Goal: Information Seeking & Learning: Learn about a topic

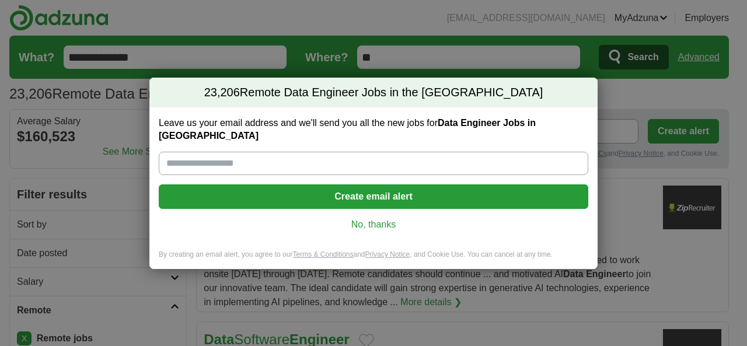
click at [373, 218] on link "No, thanks" at bounding box center [373, 224] width 411 height 13
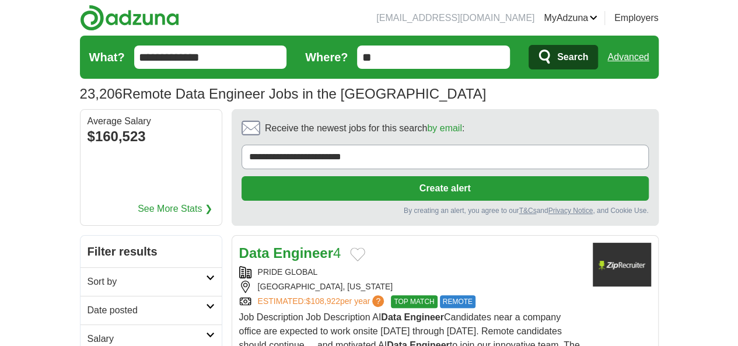
click at [80, 296] on link "Date posted" at bounding box center [150, 310] width 141 height 29
click at [87, 331] on link "Last 24 hours" at bounding box center [150, 338] width 127 height 14
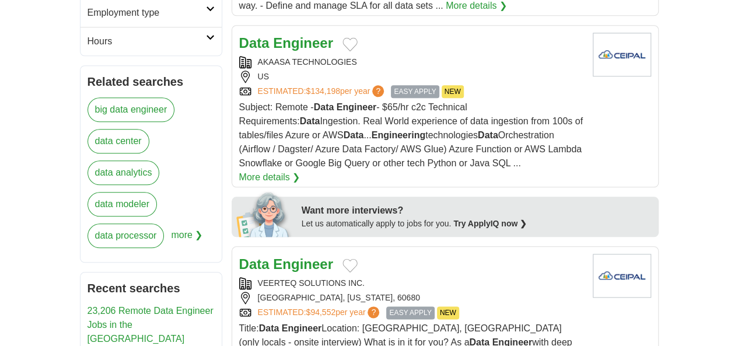
scroll to position [583, 0]
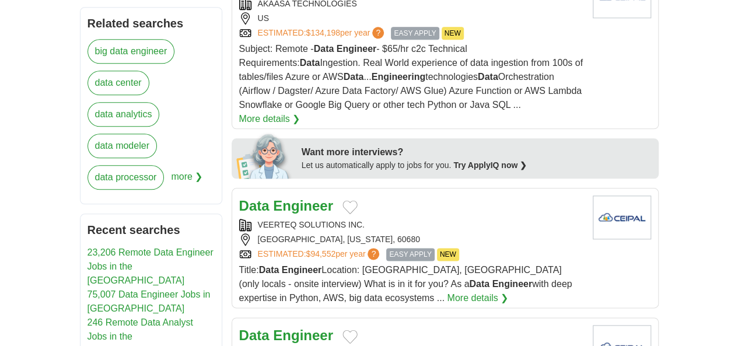
click at [391, 325] on div "Data Engineer" at bounding box center [411, 335] width 344 height 21
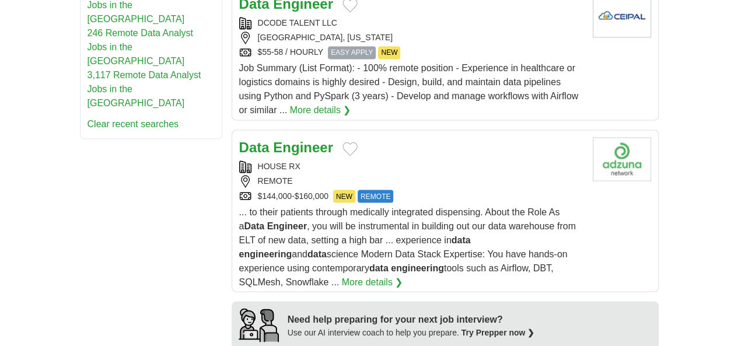
scroll to position [933, 0]
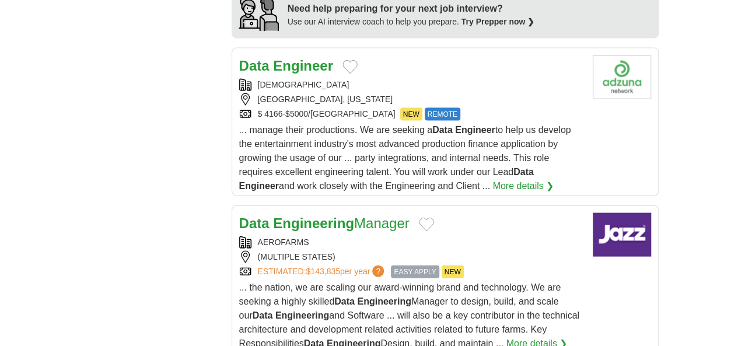
scroll to position [1283, 0]
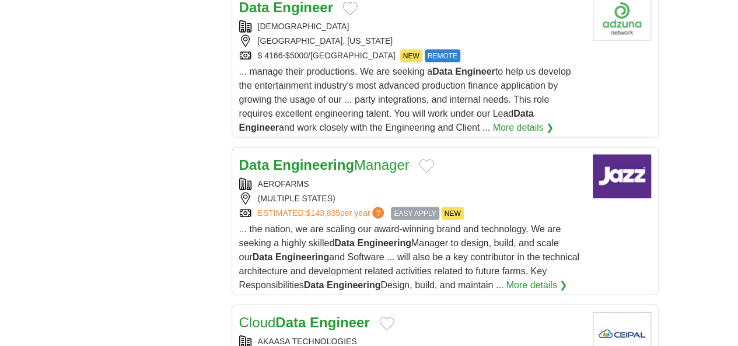
click at [449, 335] on div "AKAASA TECHNOLOGIES" at bounding box center [411, 341] width 344 height 12
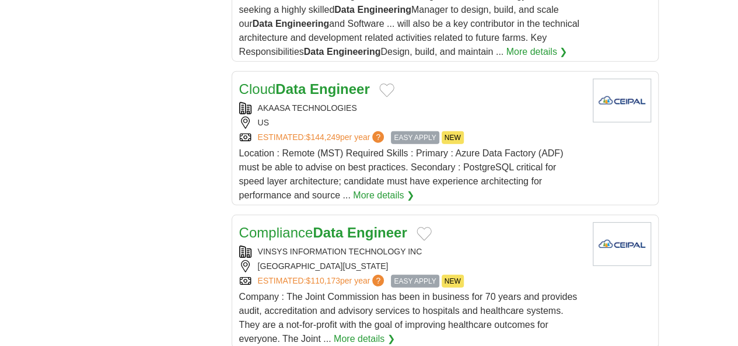
scroll to position [1691, 0]
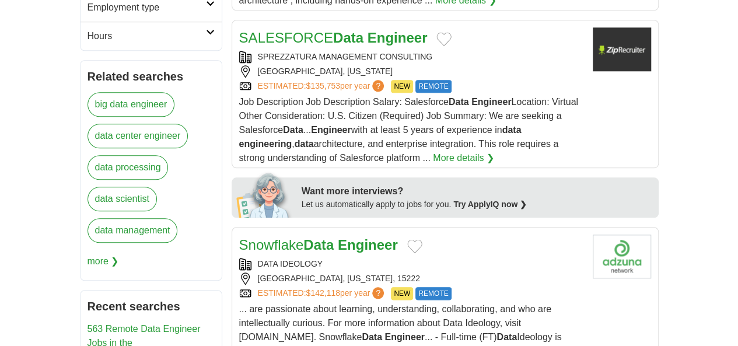
scroll to position [583, 0]
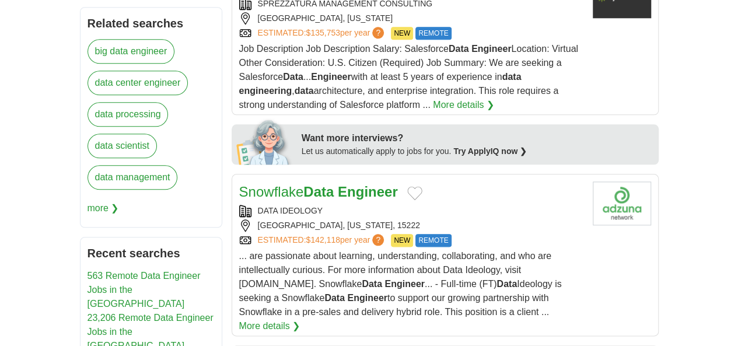
click at [474, 219] on div "PITTSBURGH, PENNSYLVANIA, 15222" at bounding box center [411, 225] width 344 height 12
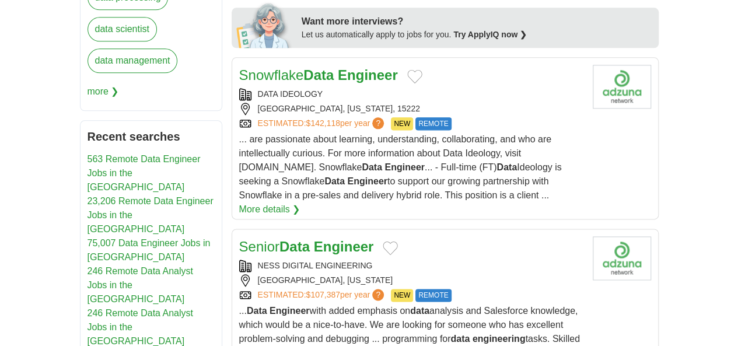
click at [524, 274] on div "BOSTON, MASSACHUSETTS" at bounding box center [411, 280] width 344 height 12
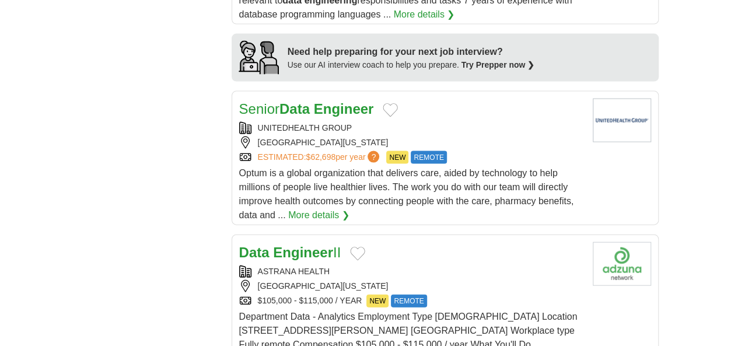
scroll to position [1225, 0]
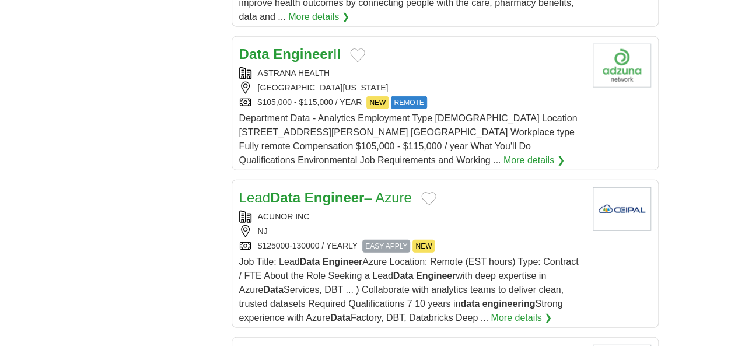
scroll to position [1458, 0]
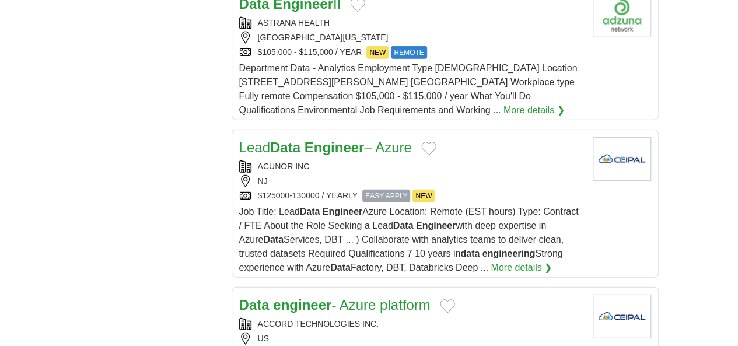
click at [467, 318] on div "ACCORD TECHNOLOGIES INC." at bounding box center [411, 324] width 344 height 12
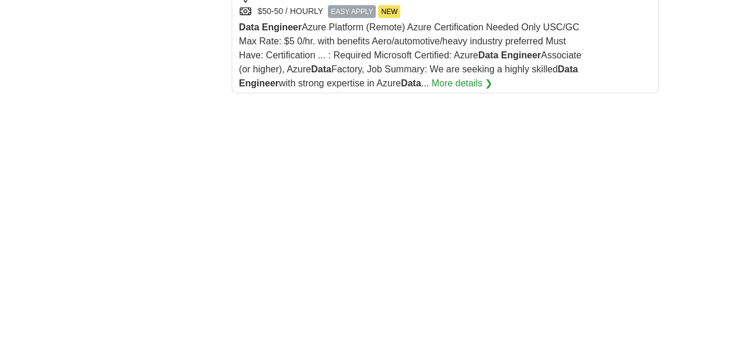
scroll to position [1866, 0]
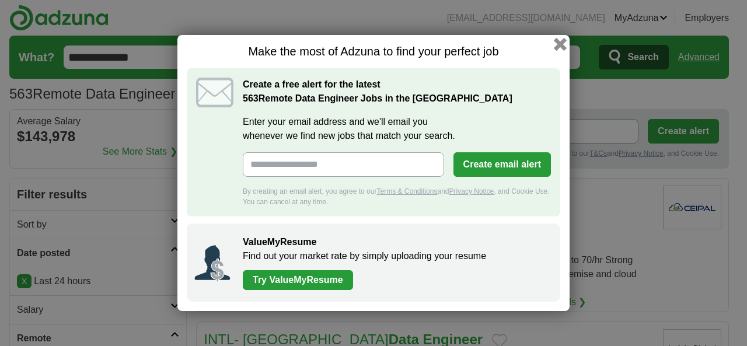
click at [562, 48] on button "button" at bounding box center [559, 44] width 13 height 13
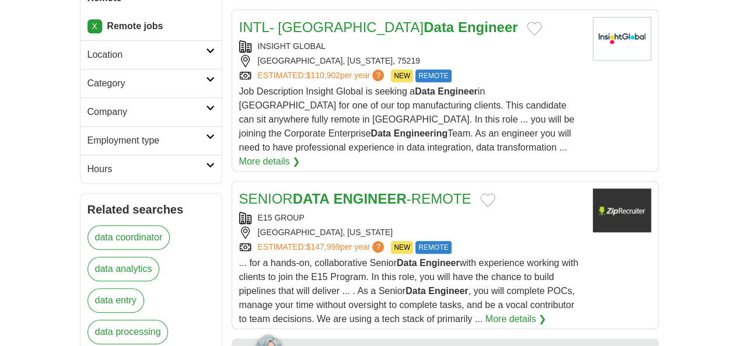
scroll to position [408, 0]
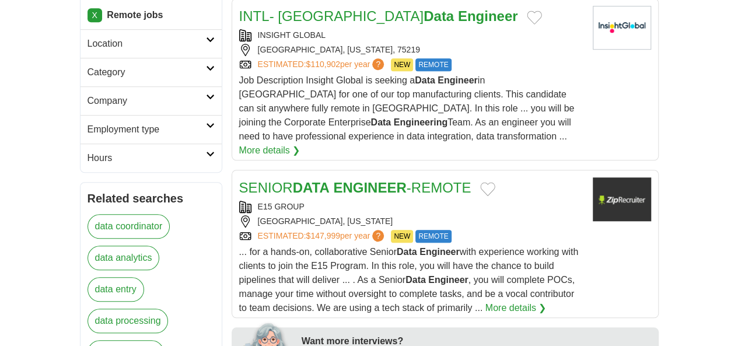
click at [321, 247] on span "... for a hands-on, collaborative Senior Data Engineer with experience working …" at bounding box center [408, 280] width 339 height 66
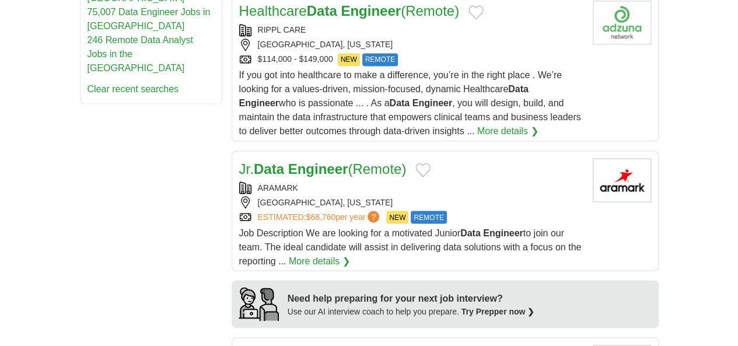
scroll to position [1050, 0]
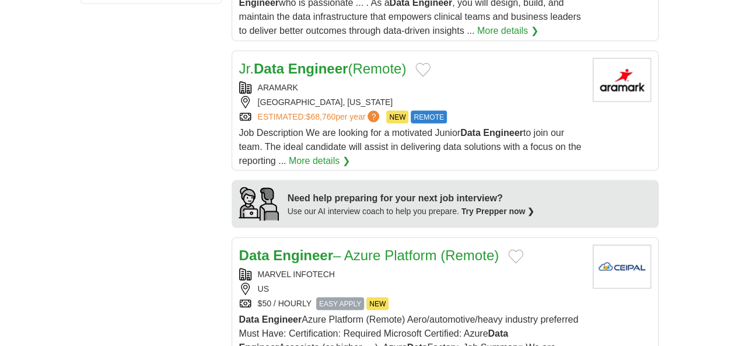
click at [400, 268] on div "MARVEL INFOTECH US $50 / HOURLY EASY APPLY NEW" at bounding box center [411, 289] width 344 height 42
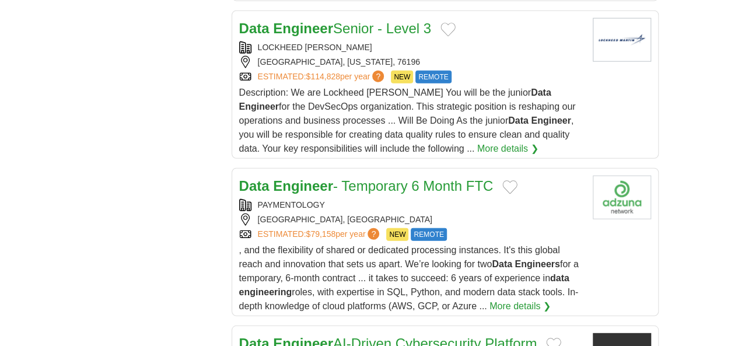
scroll to position [1458, 0]
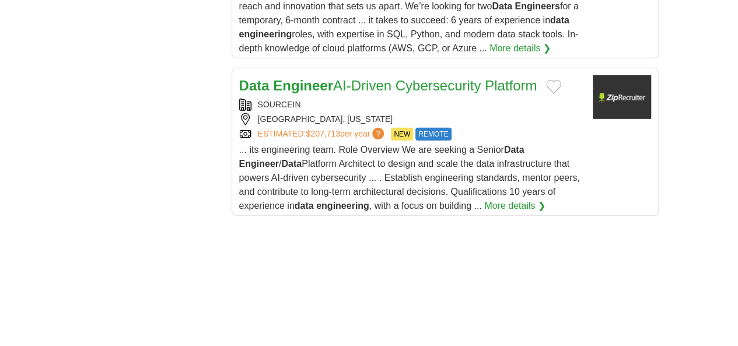
scroll to position [1925, 0]
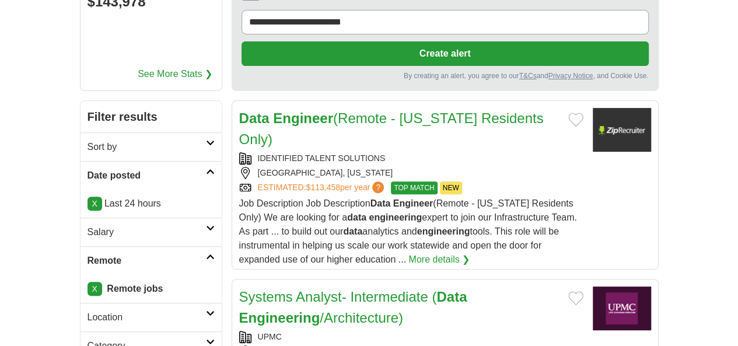
scroll to position [117, 0]
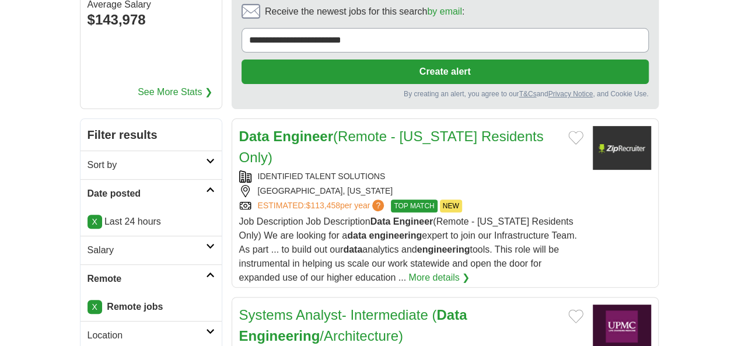
click at [440, 126] on div "Data Engineer (Remote - [US_STATE] Residents Only) IDENTIFIED TALENT SOLUTIONS …" at bounding box center [411, 205] width 344 height 159
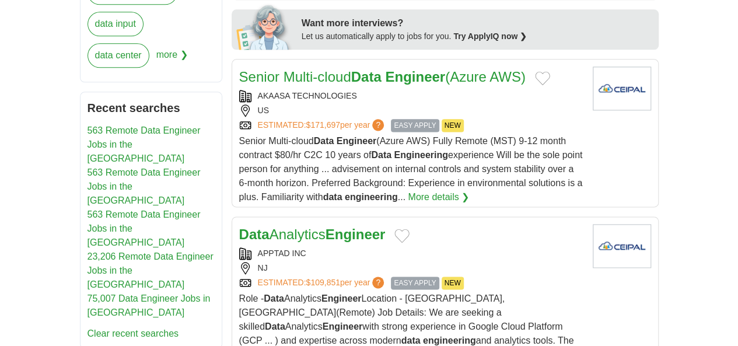
scroll to position [817, 0]
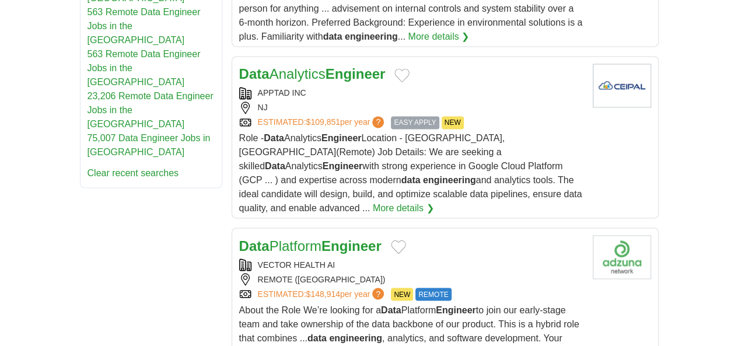
scroll to position [933, 0]
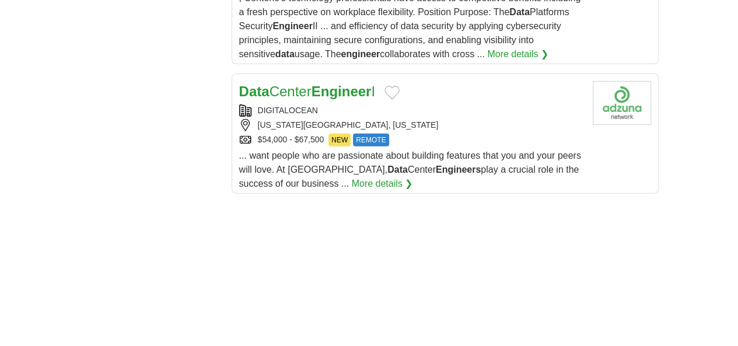
scroll to position [1808, 0]
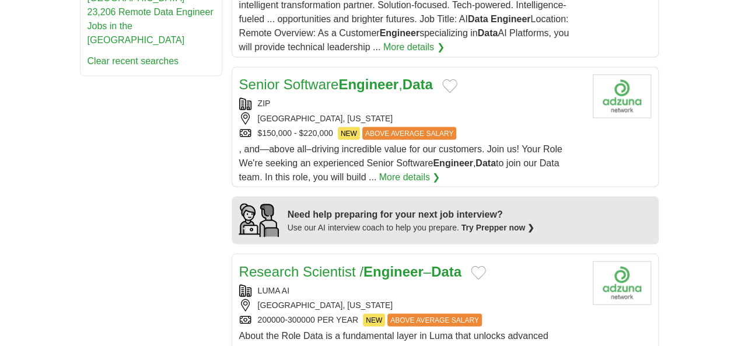
scroll to position [1166, 0]
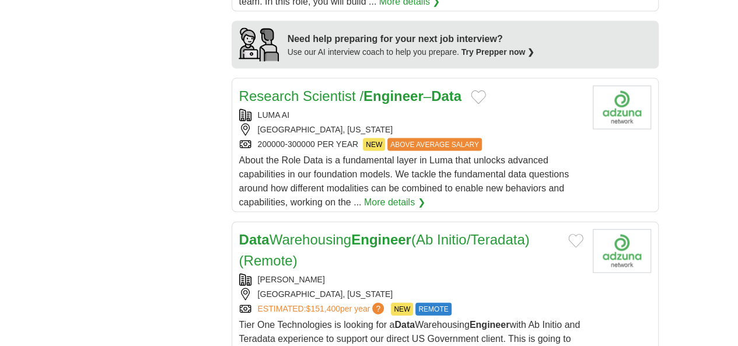
click at [408, 274] on div "A.C. COY" at bounding box center [411, 280] width 344 height 12
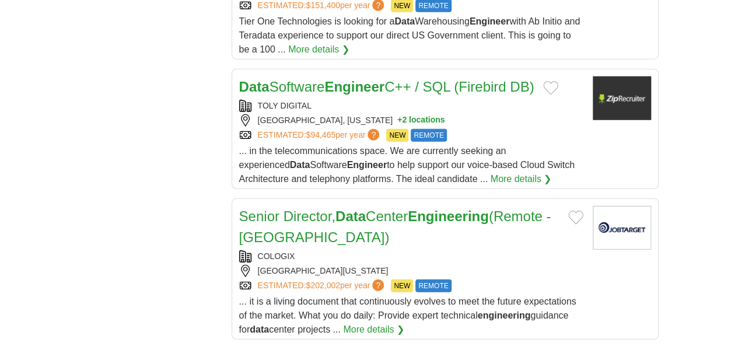
scroll to position [1575, 0]
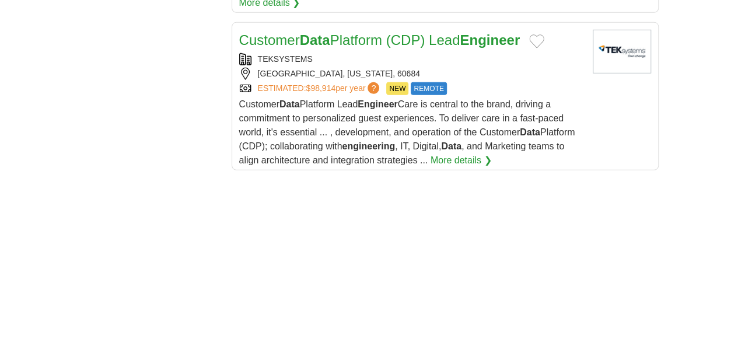
scroll to position [1750, 0]
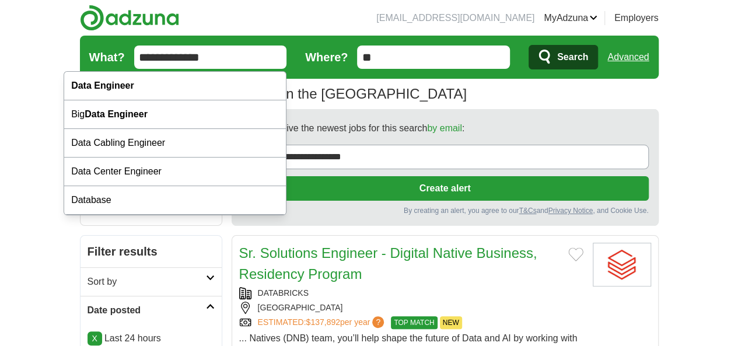
drag, startPoint x: 159, startPoint y: 58, endPoint x: 98, endPoint y: 58, distance: 60.7
click at [134, 58] on input "**********" at bounding box center [210, 56] width 153 height 23
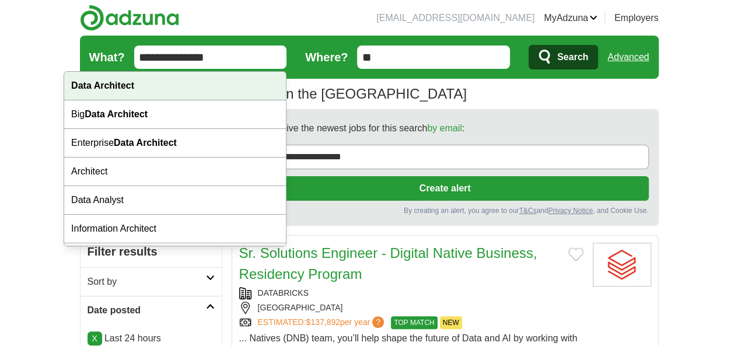
type input "**********"
click at [125, 78] on div "Data Architect" at bounding box center [175, 86] width 222 height 29
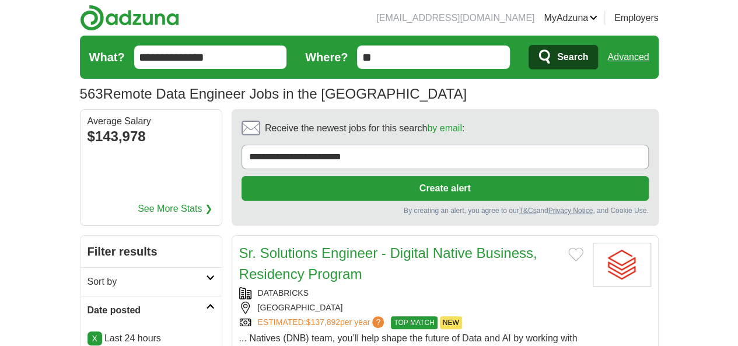
click at [588, 64] on span "Search" at bounding box center [572, 56] width 31 height 23
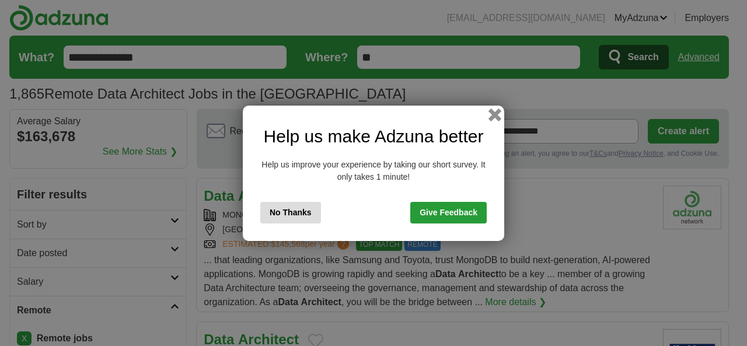
click at [497, 109] on button "button" at bounding box center [494, 114] width 13 height 13
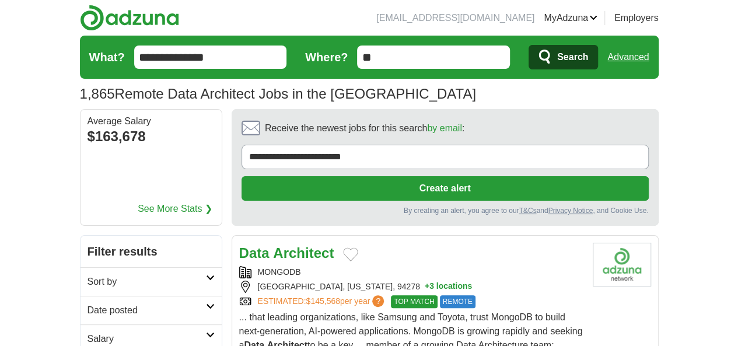
click at [87, 303] on h2 "Date posted" at bounding box center [146, 310] width 118 height 14
click at [87, 331] on link "Last 24 hours" at bounding box center [150, 338] width 127 height 14
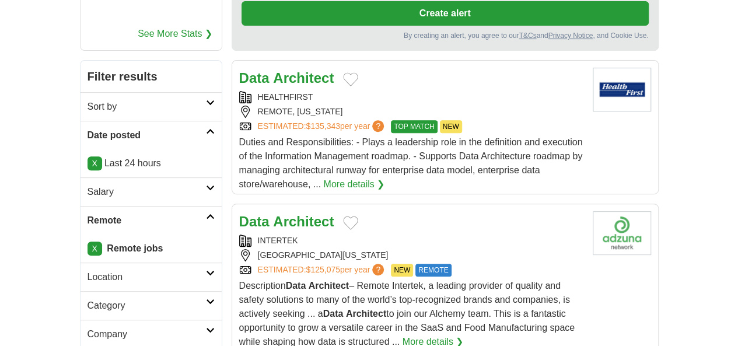
scroll to position [292, 0]
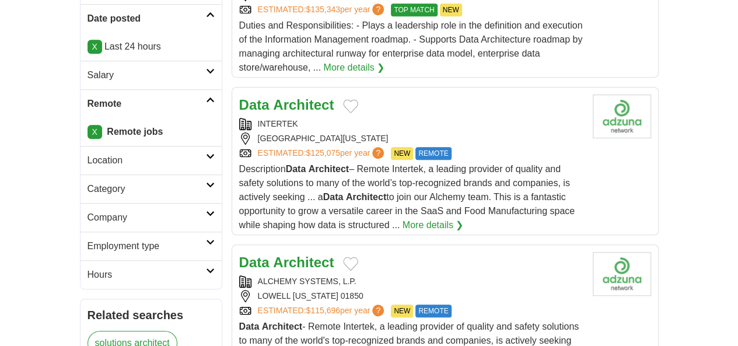
click at [436, 147] on div "ESTIMATED: $125,075 per year ? NEW REMOTE" at bounding box center [411, 153] width 344 height 13
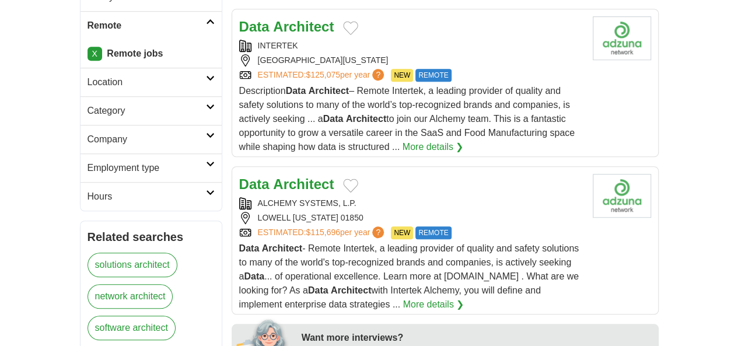
scroll to position [233, 0]
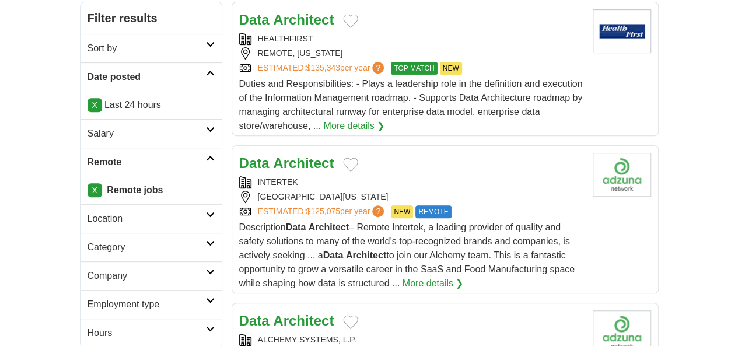
click at [391, 153] on div "Data Architect" at bounding box center [411, 163] width 344 height 21
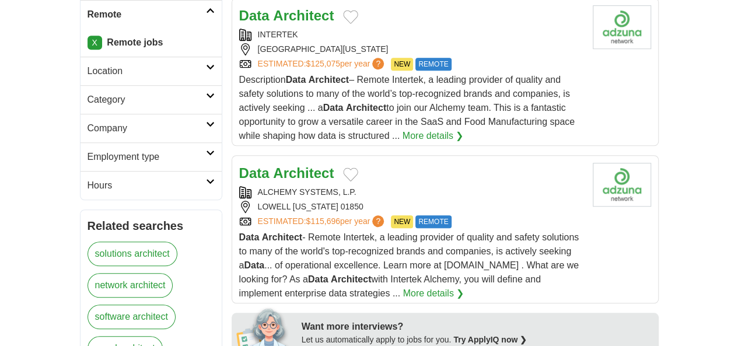
scroll to position [408, 0]
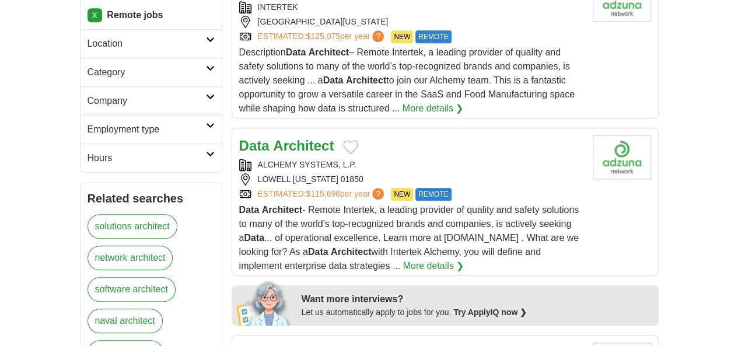
click at [390, 135] on div "Data Architect" at bounding box center [411, 145] width 344 height 21
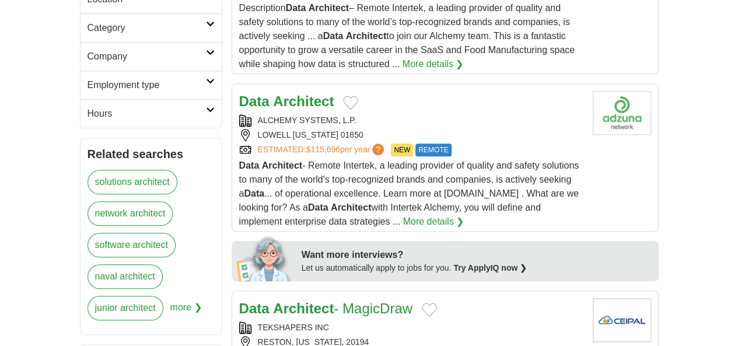
scroll to position [525, 0]
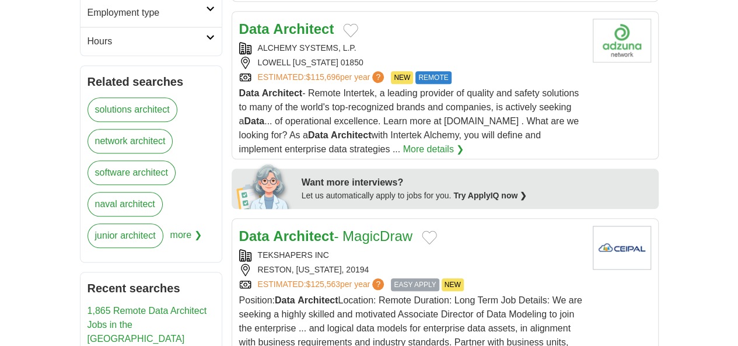
click at [401, 249] on div "TEKSHAPERS INC" at bounding box center [411, 255] width 344 height 12
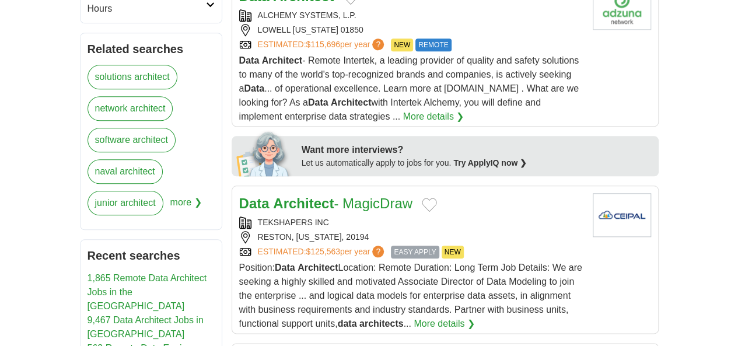
scroll to position [642, 0]
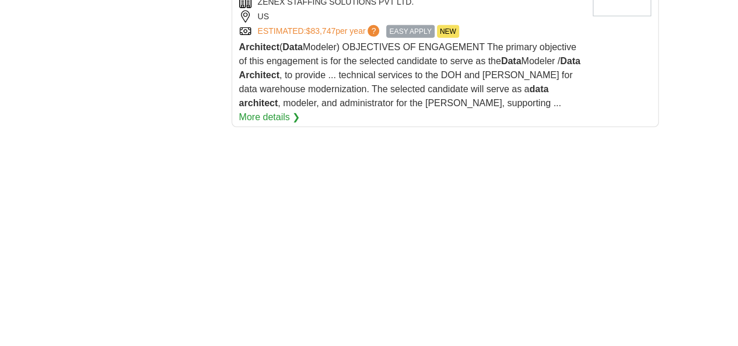
scroll to position [1866, 0]
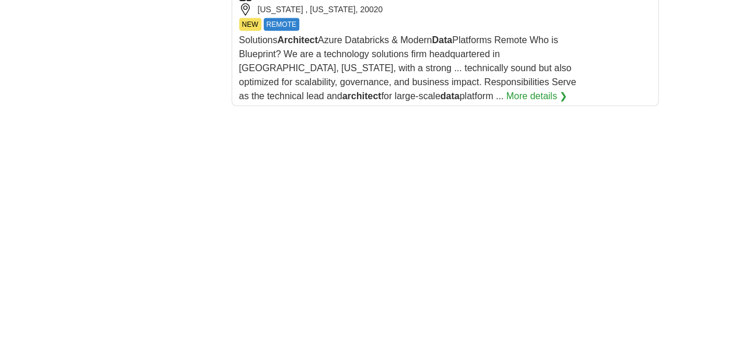
scroll to position [1750, 0]
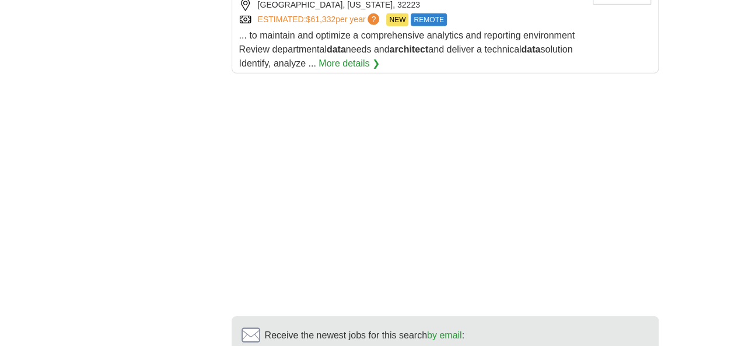
scroll to position [1703, 0]
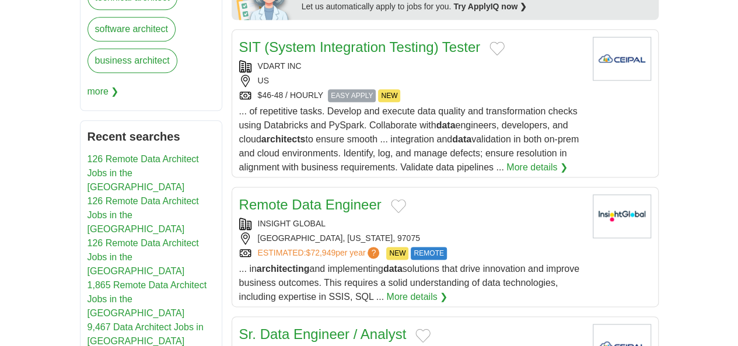
scroll to position [817, 0]
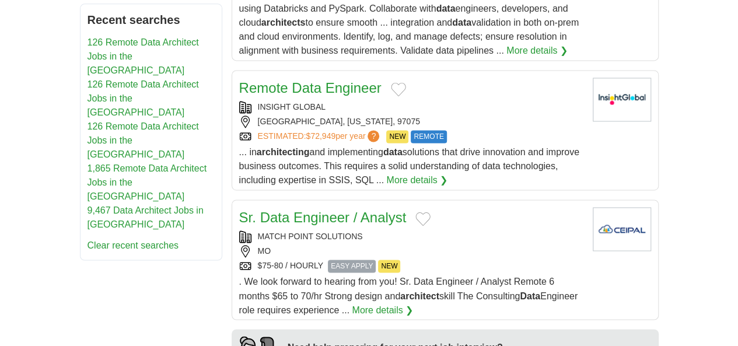
click at [384, 230] on div "MATCH POINT SOLUTIONS" at bounding box center [411, 236] width 344 height 12
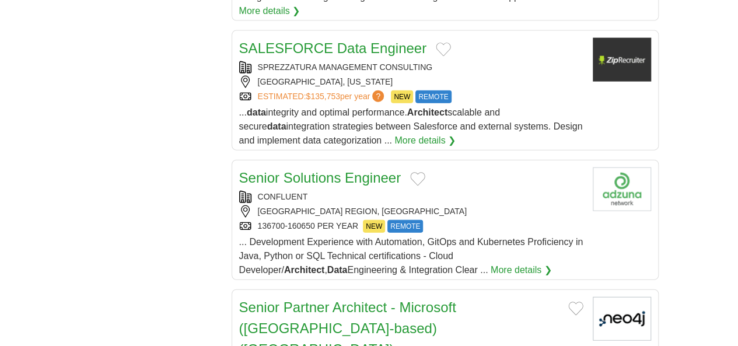
scroll to position [1400, 0]
